Goal: Information Seeking & Learning: Find specific fact

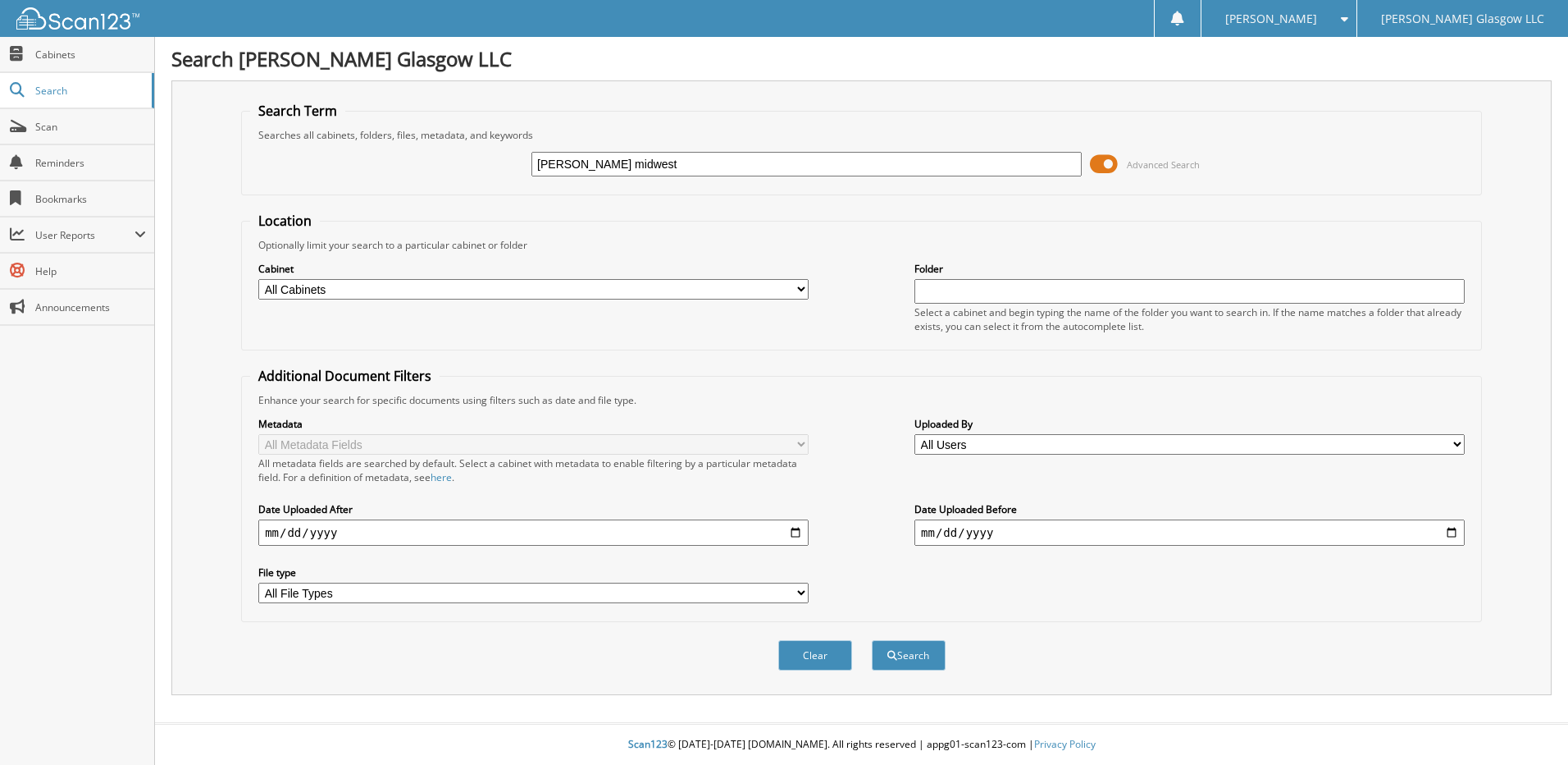
type input "kimball midwest"
click at [872, 640] on button "Search" at bounding box center [908, 654] width 74 height 30
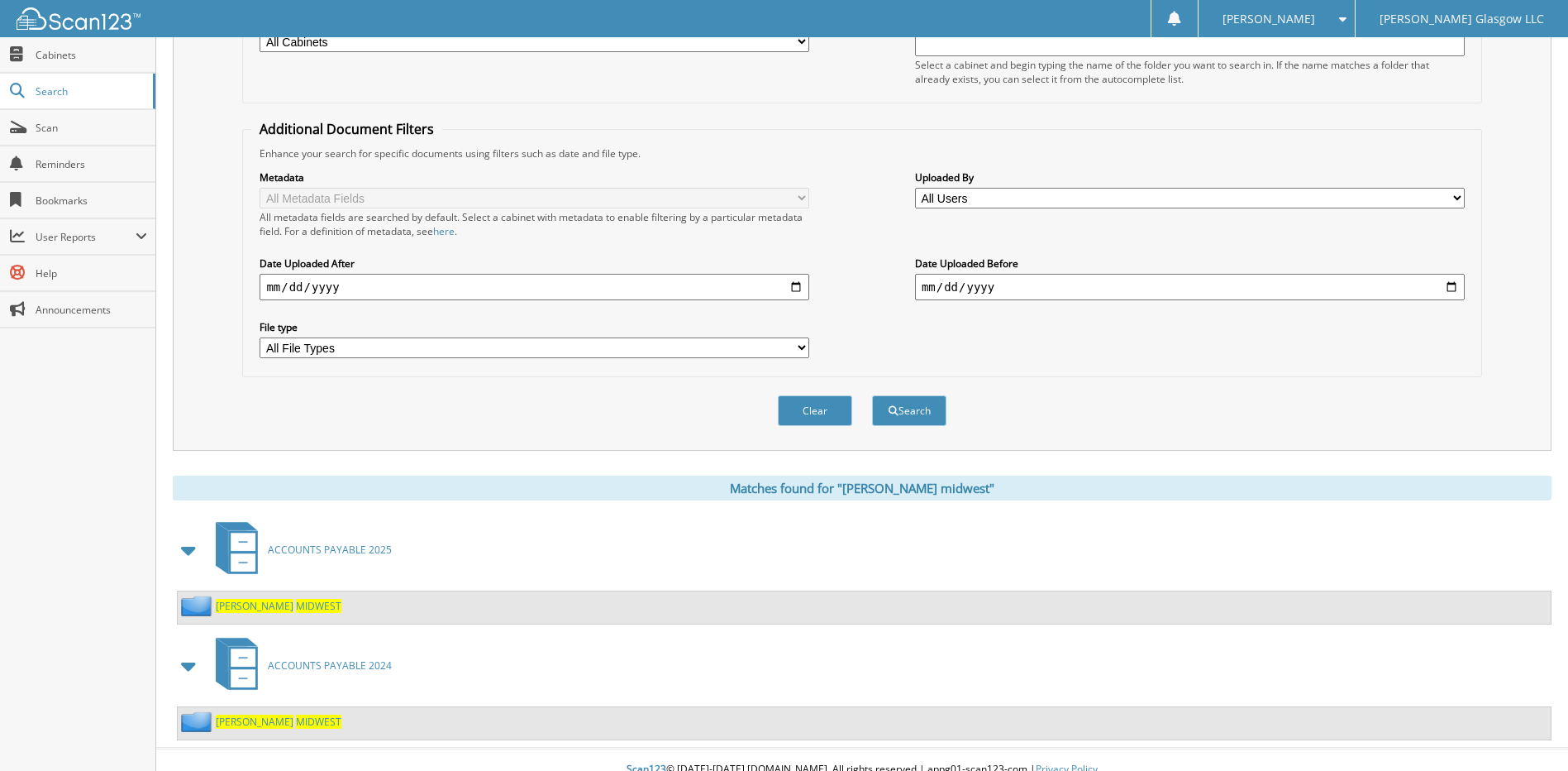
scroll to position [269, 0]
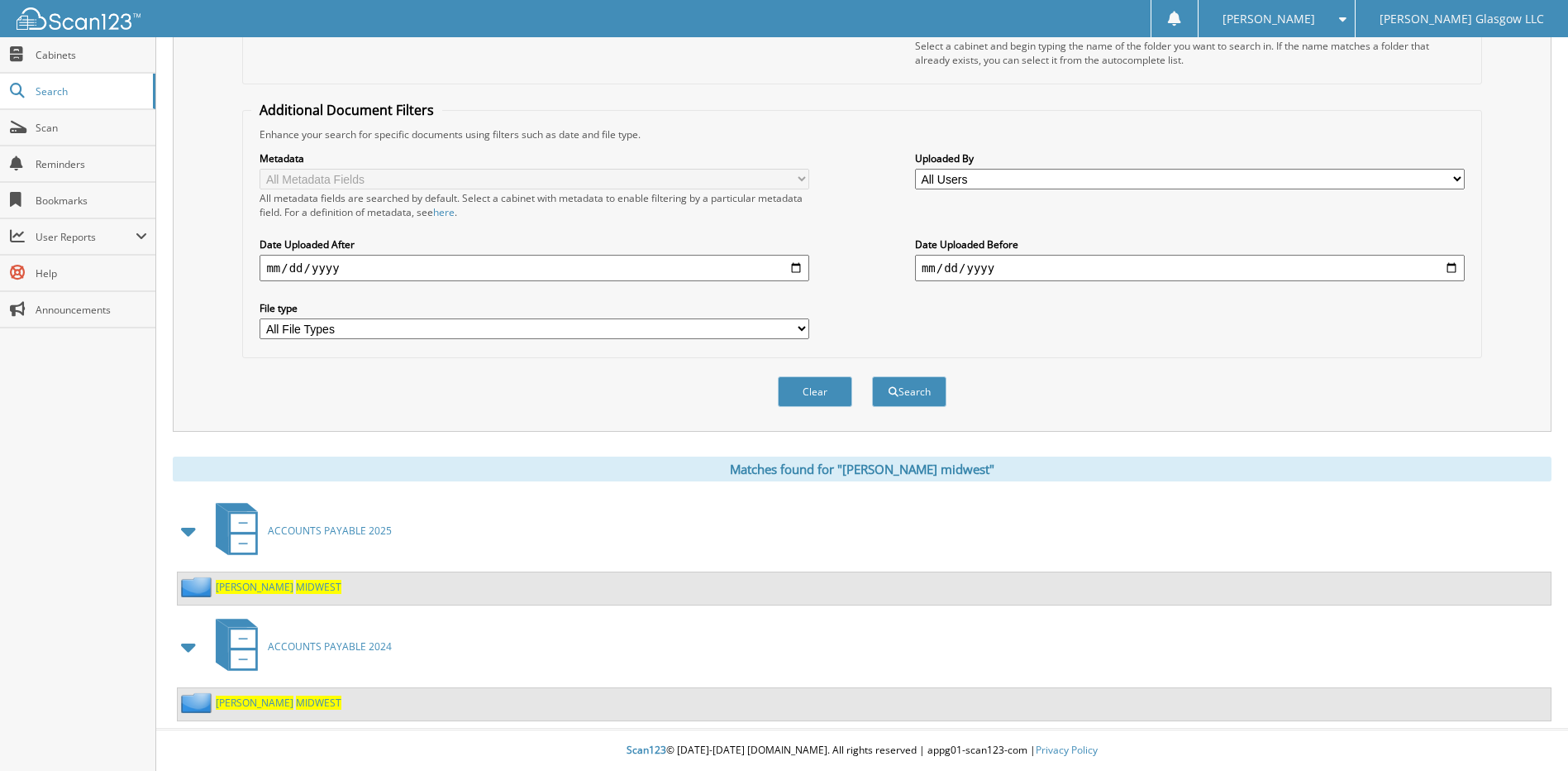
click at [343, 526] on span "ACCOUNTS PAYABLE 2025" at bounding box center [331, 530] width 124 height 14
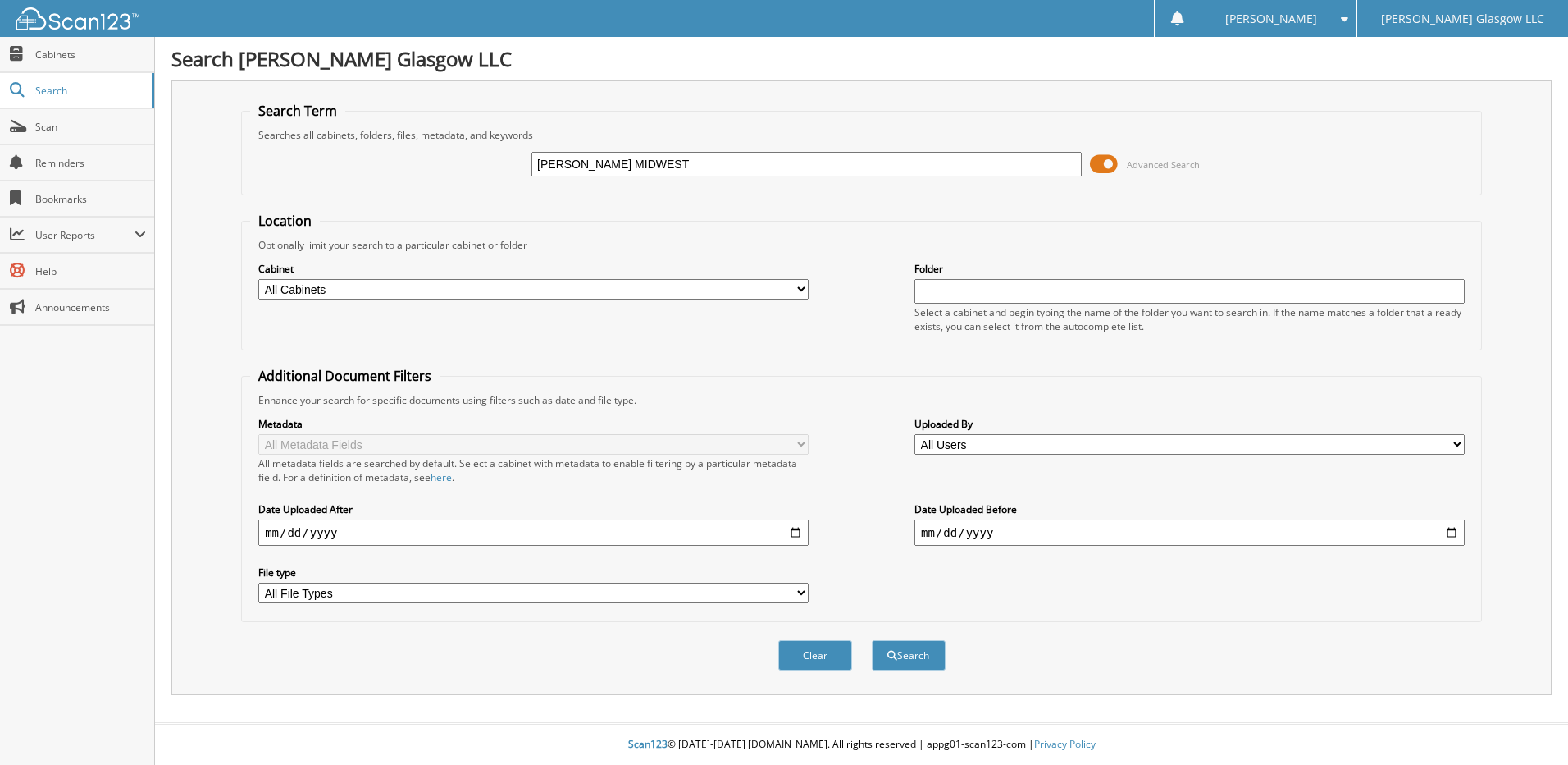
type input "[PERSON_NAME] MIDWEST"
click at [872, 640] on button "Search" at bounding box center [908, 654] width 74 height 30
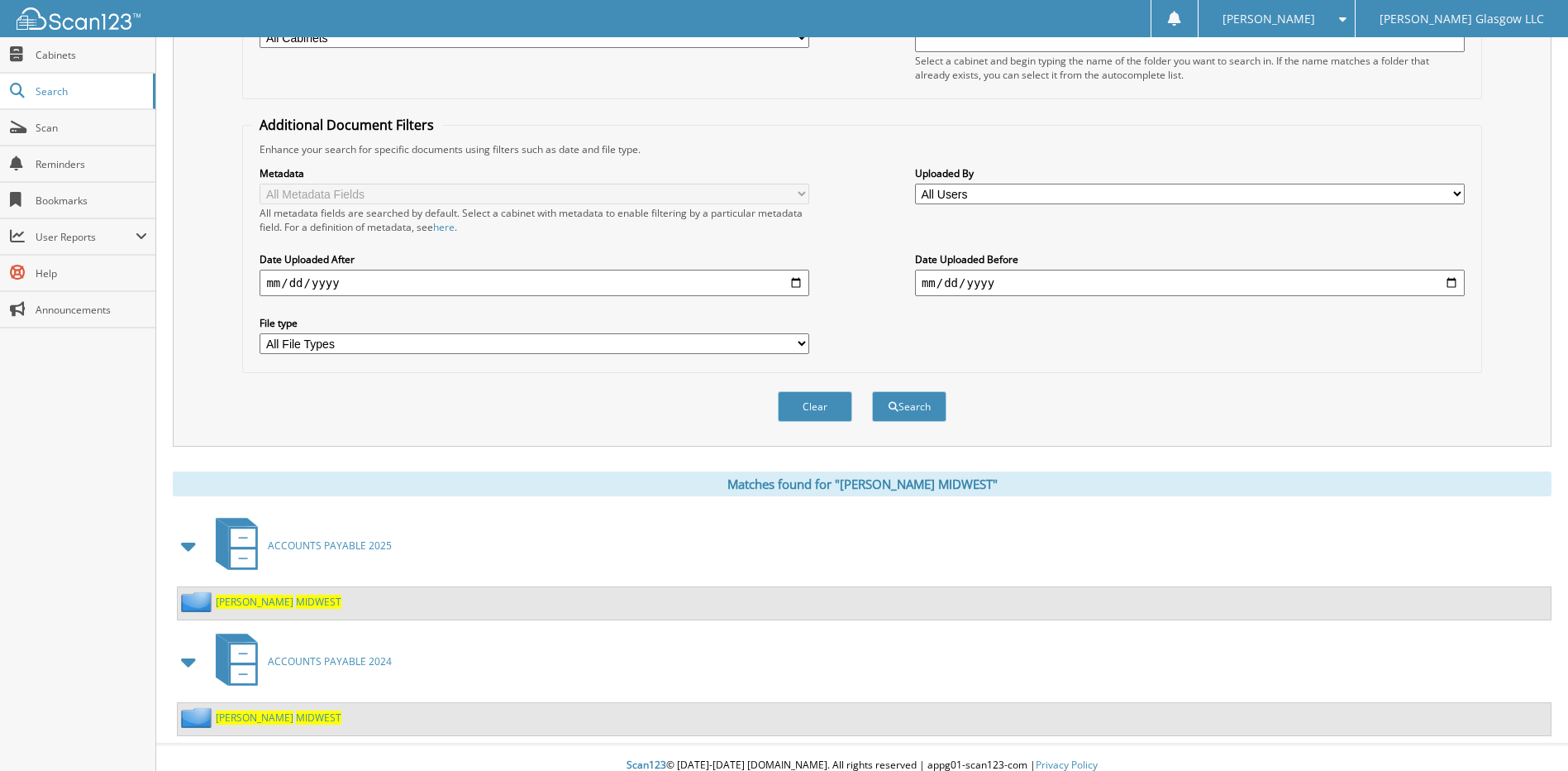
scroll to position [269, 0]
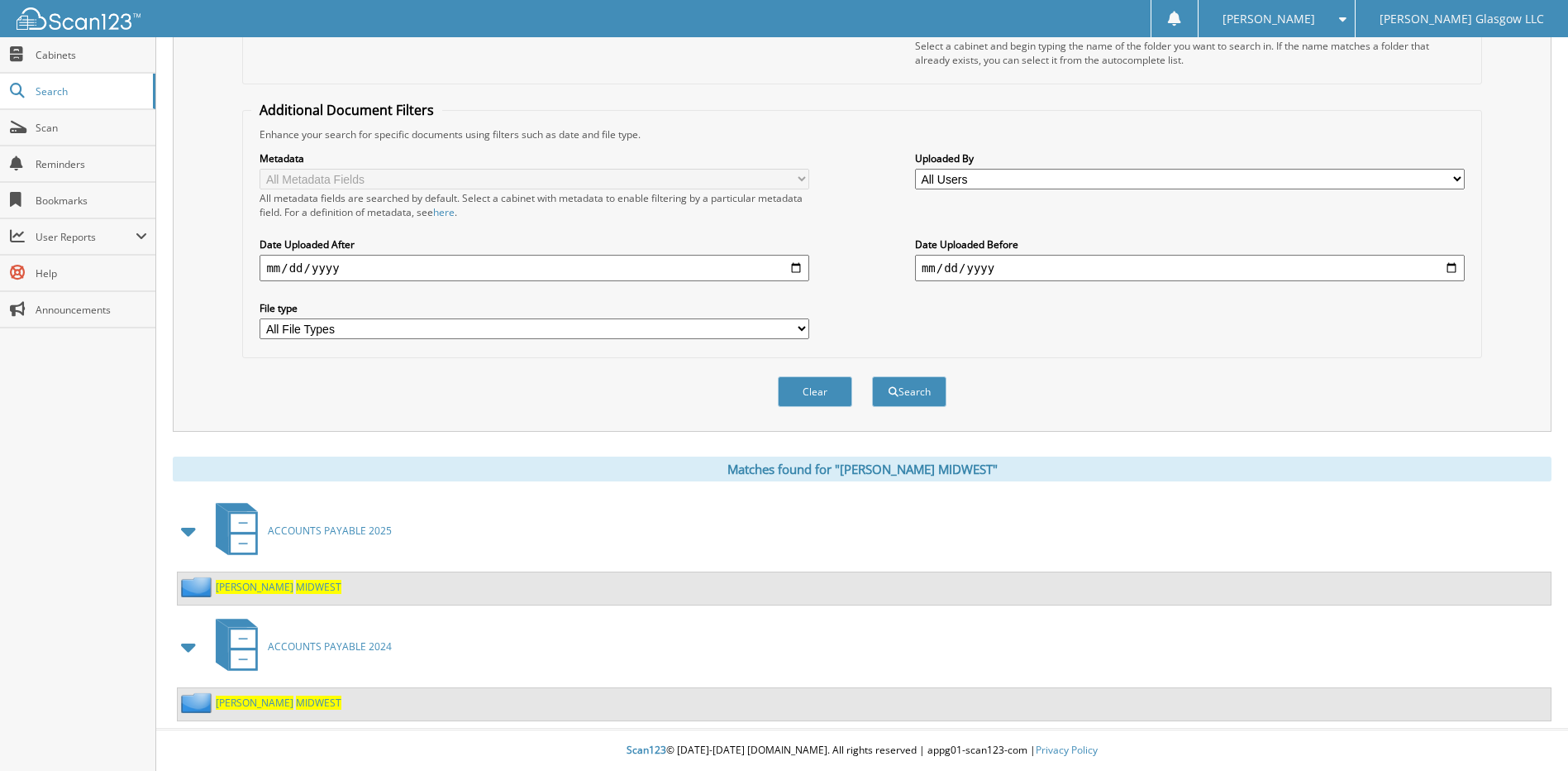
click at [353, 538] on link "ACCOUNTS PAYABLE 2025" at bounding box center [298, 530] width 186 height 65
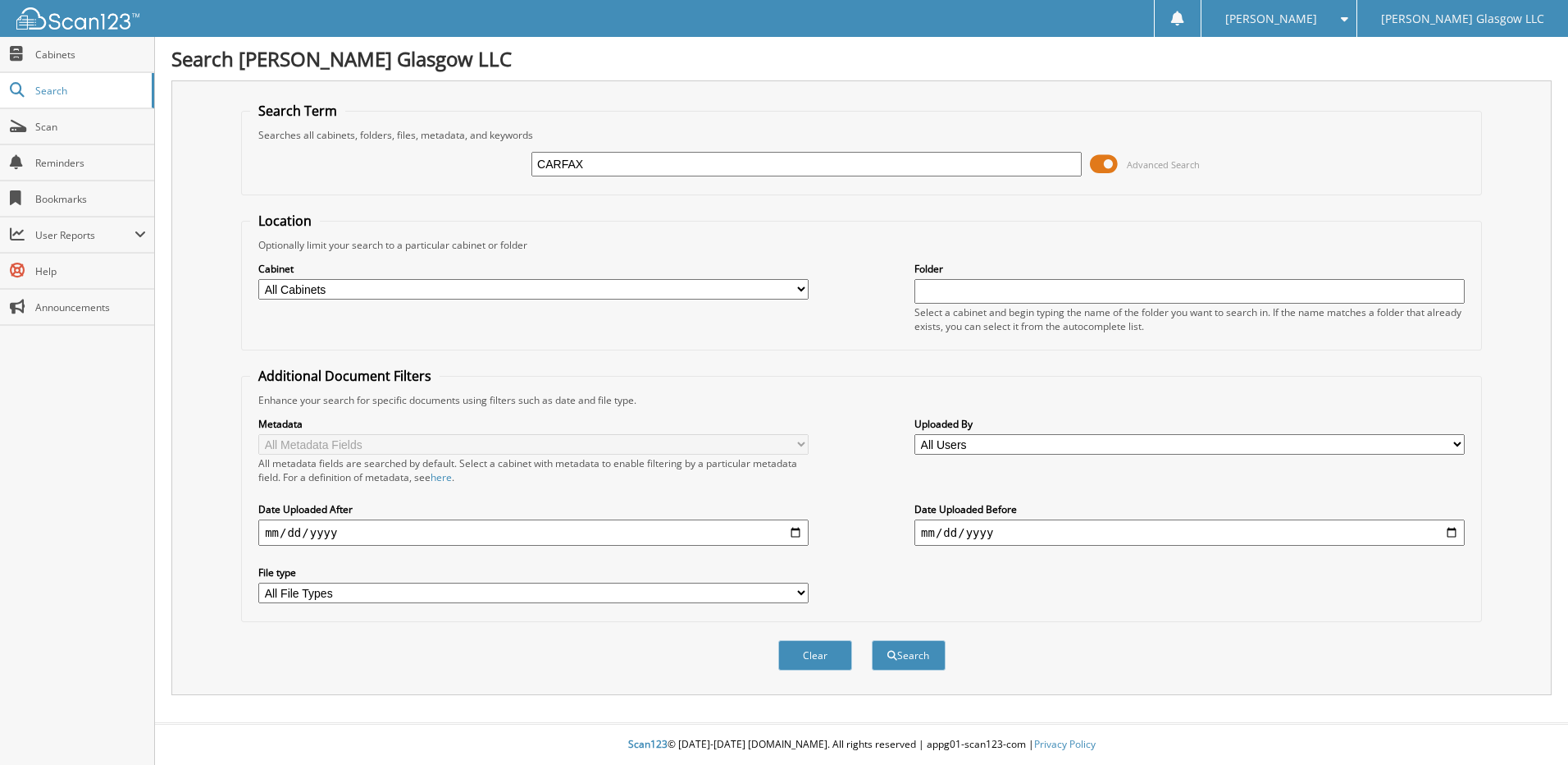
type input "CARFAX"
click at [872, 640] on button "Search" at bounding box center [908, 654] width 74 height 30
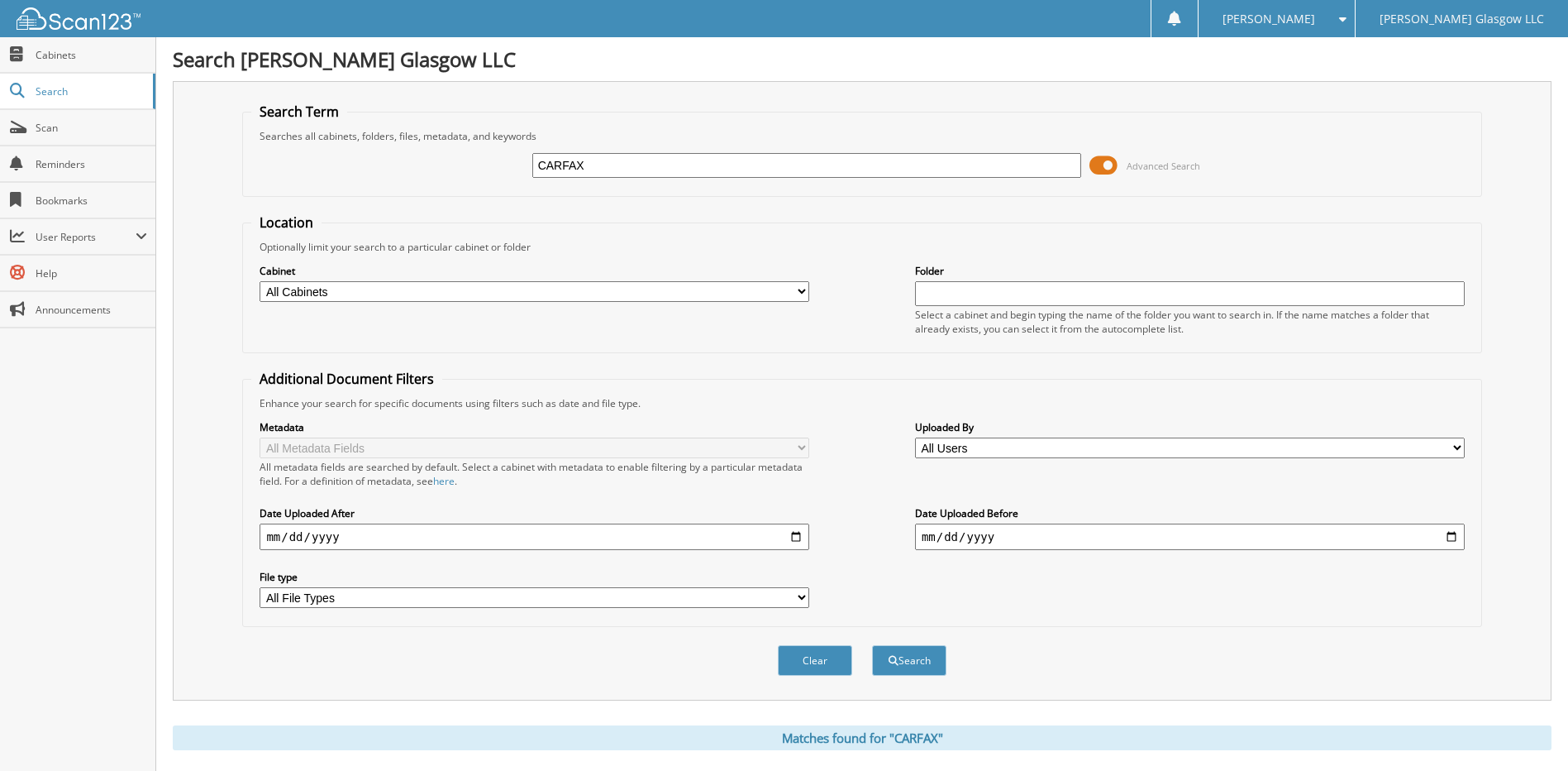
scroll to position [269, 0]
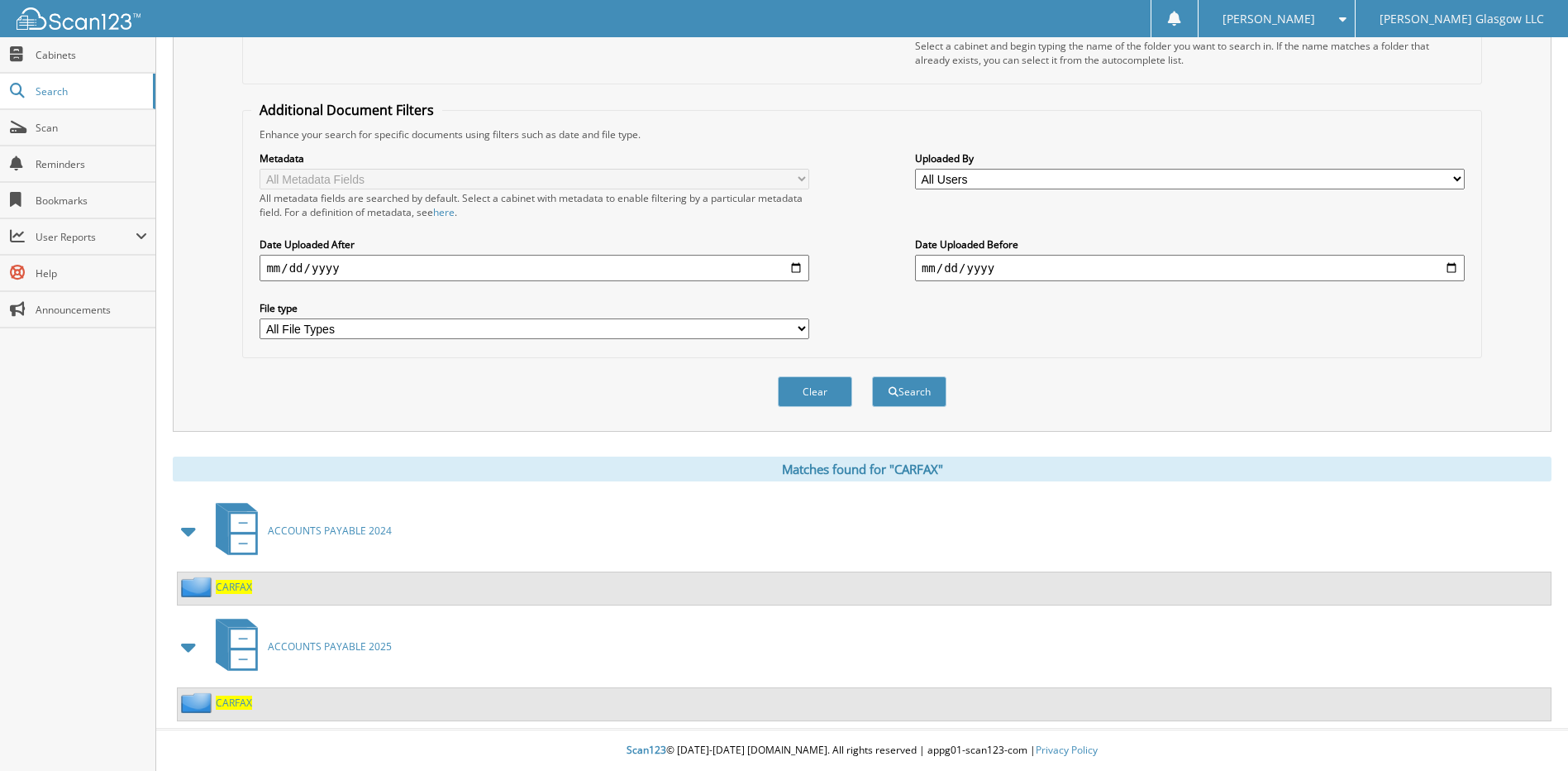
click at [363, 645] on span "ACCOUNTS PAYABLE 2025" at bounding box center [331, 646] width 124 height 14
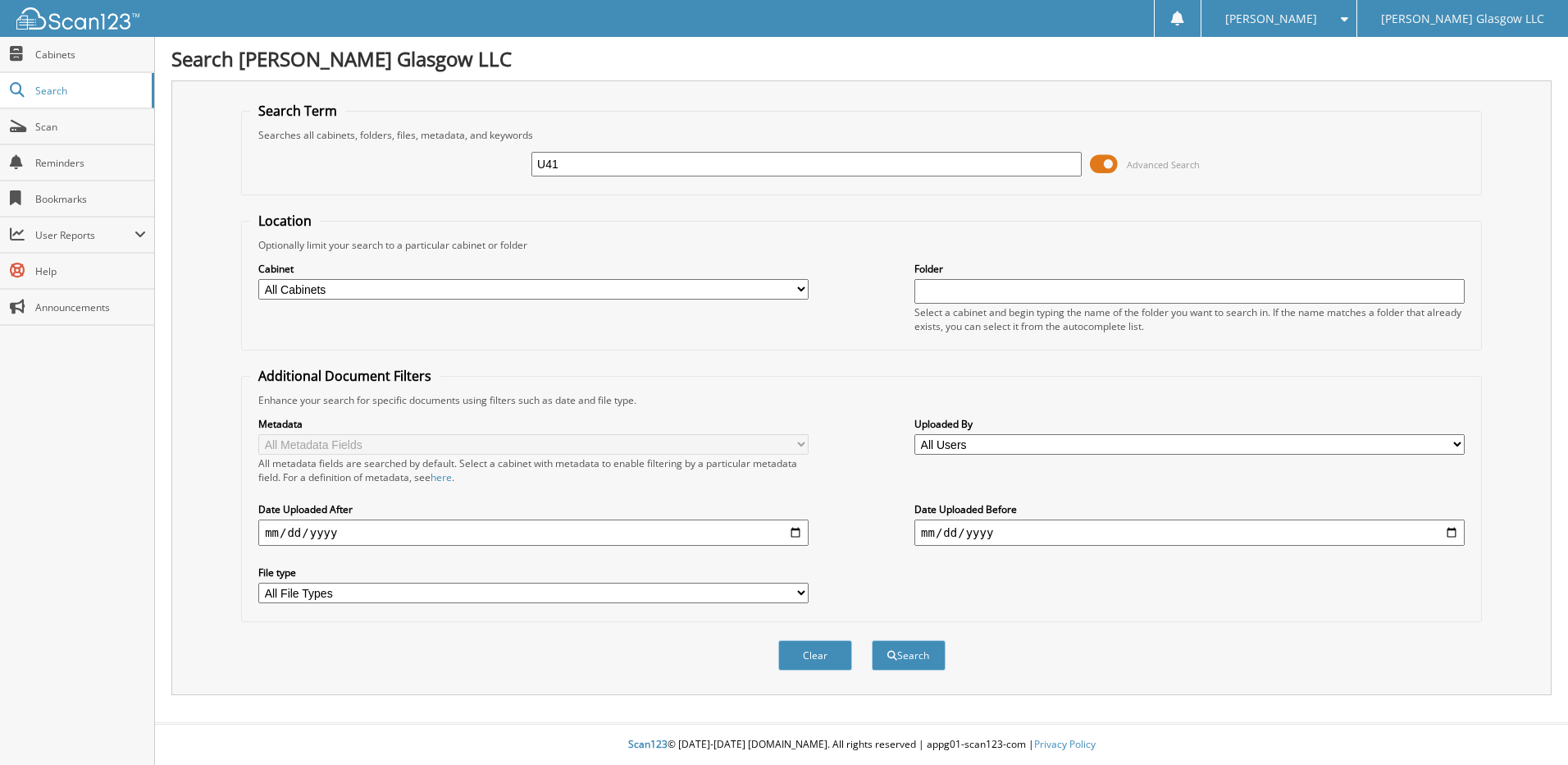
type input "U41"
click at [872, 640] on button "Search" at bounding box center [908, 654] width 74 height 30
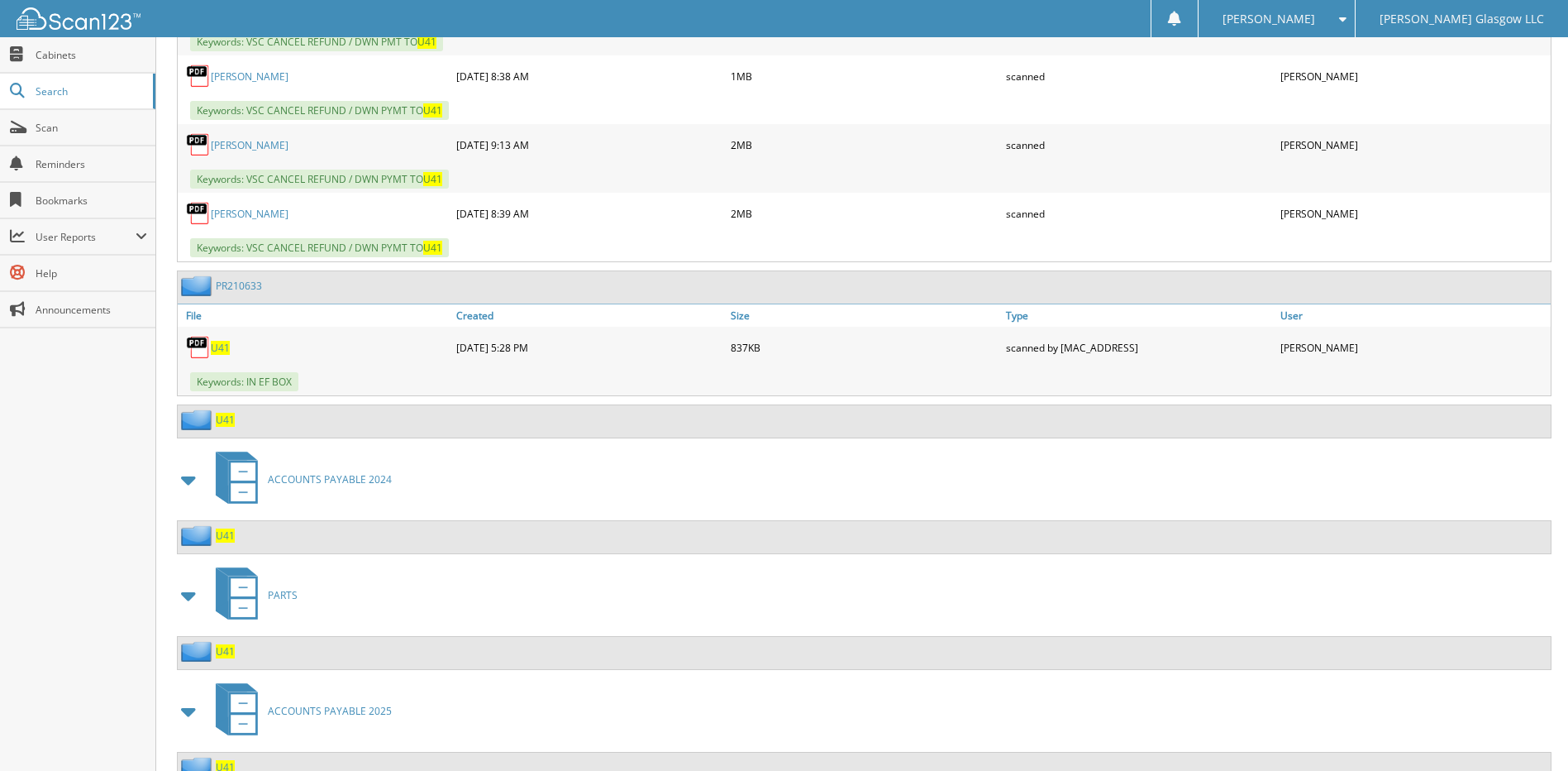
scroll to position [975, 0]
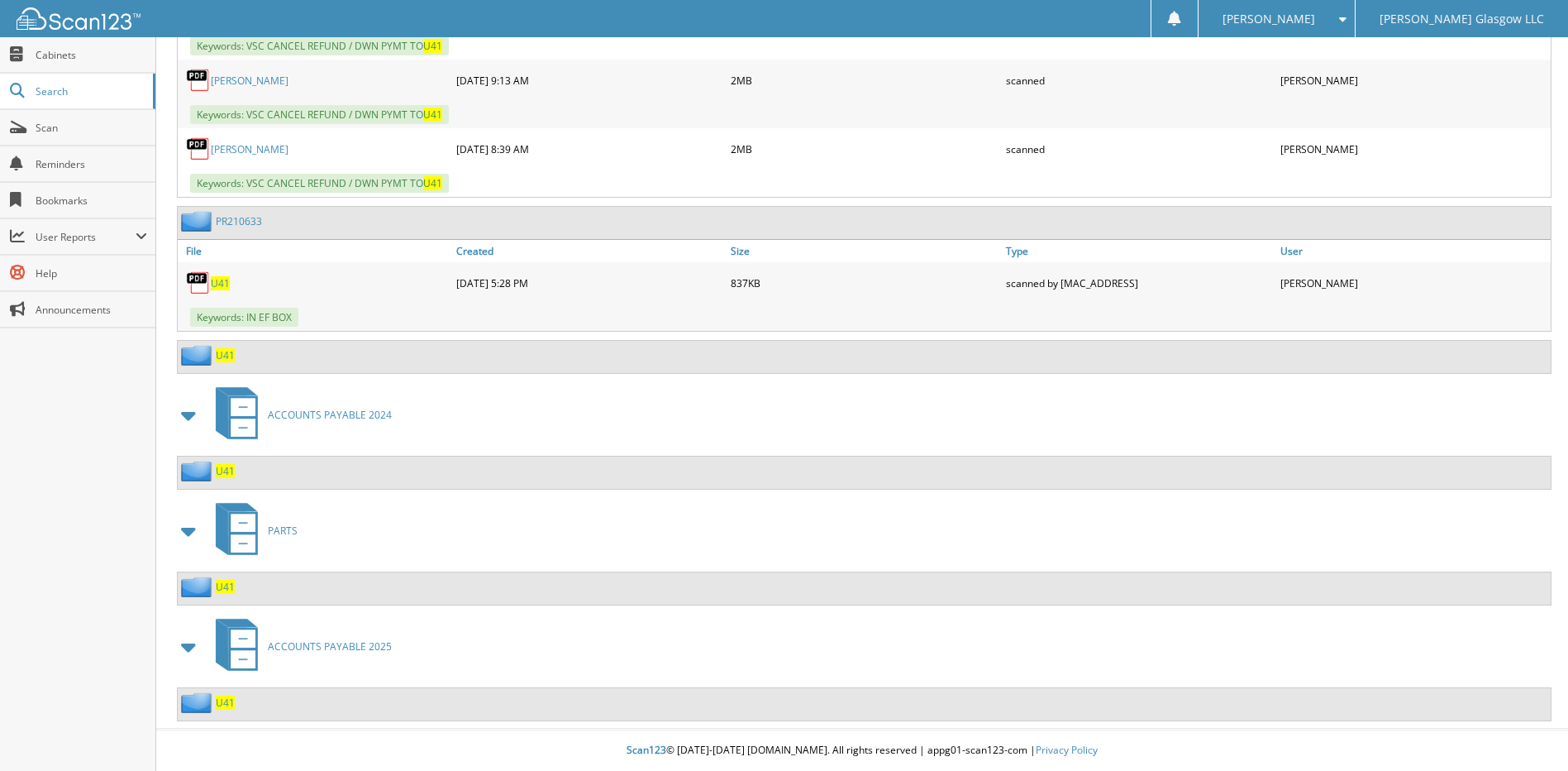
click at [383, 645] on span "ACCOUNTS PAYABLE 2025" at bounding box center [331, 646] width 124 height 14
